Goal: Navigation & Orientation: Find specific page/section

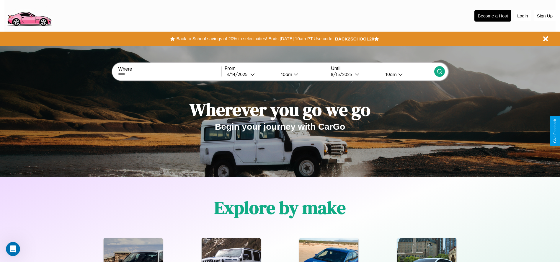
scroll to position [263, 0]
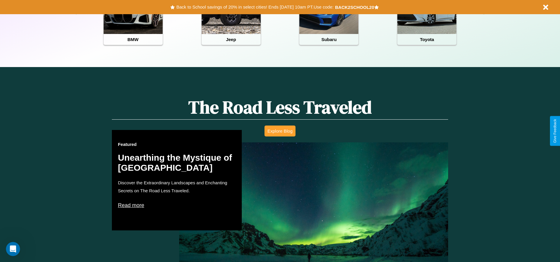
click at [280, 131] on button "Explore Blog" at bounding box center [280, 131] width 31 height 11
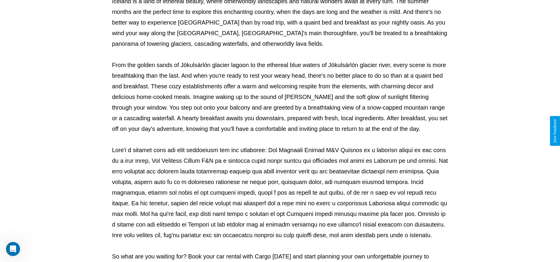
scroll to position [196, 0]
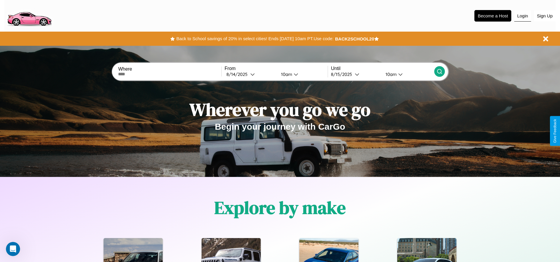
click at [523, 16] on button "Login" at bounding box center [522, 15] width 17 height 11
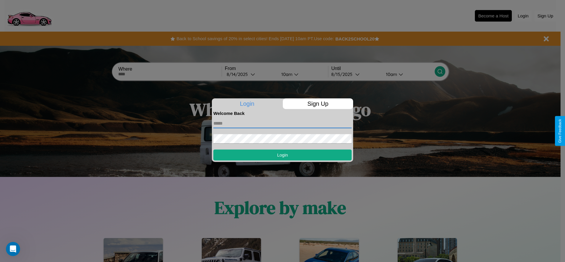
click at [282, 123] on input "text" at bounding box center [282, 123] width 138 height 9
type input "**********"
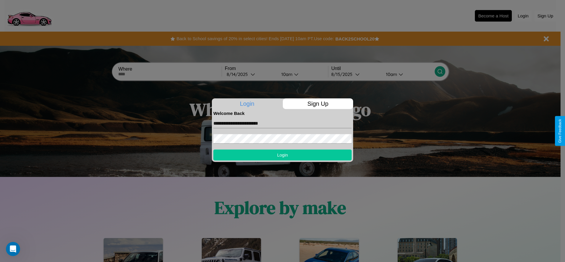
click at [282, 155] on button "Login" at bounding box center [282, 154] width 138 height 11
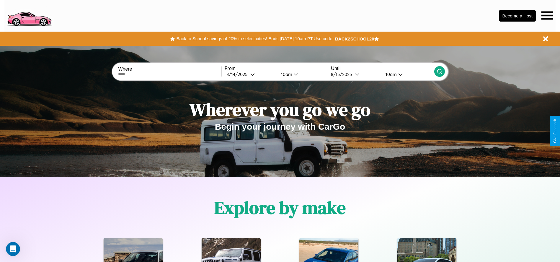
click at [547, 15] on icon at bounding box center [548, 15] width 12 height 8
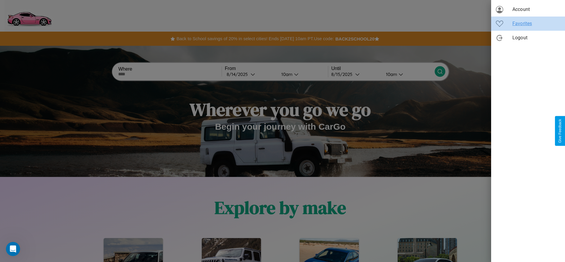
click at [528, 24] on span "Favorites" at bounding box center [536, 23] width 48 height 7
